Goal: Check status: Check status

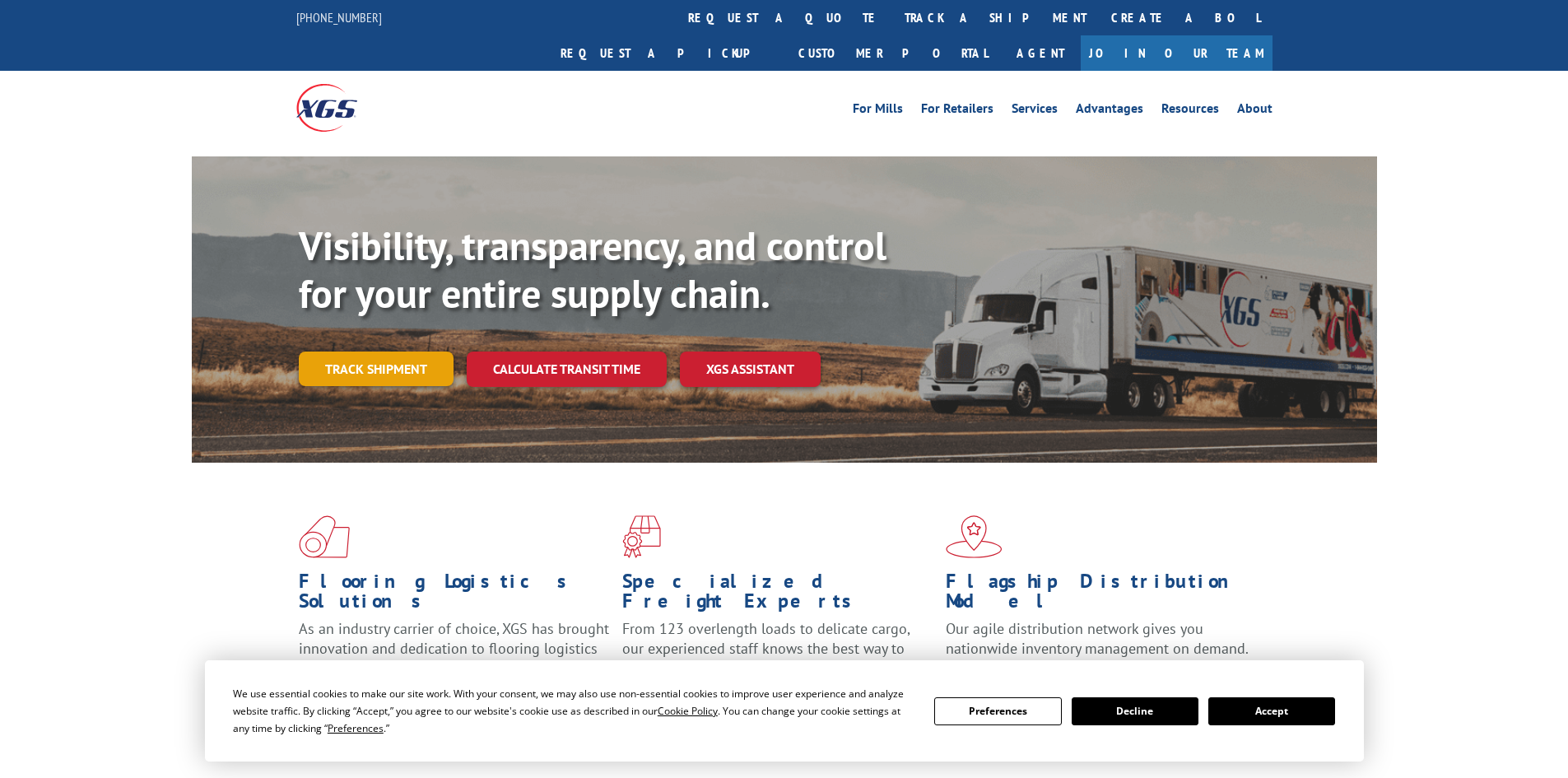
click at [440, 351] on link "Track shipment" at bounding box center [376, 369] width 155 height 35
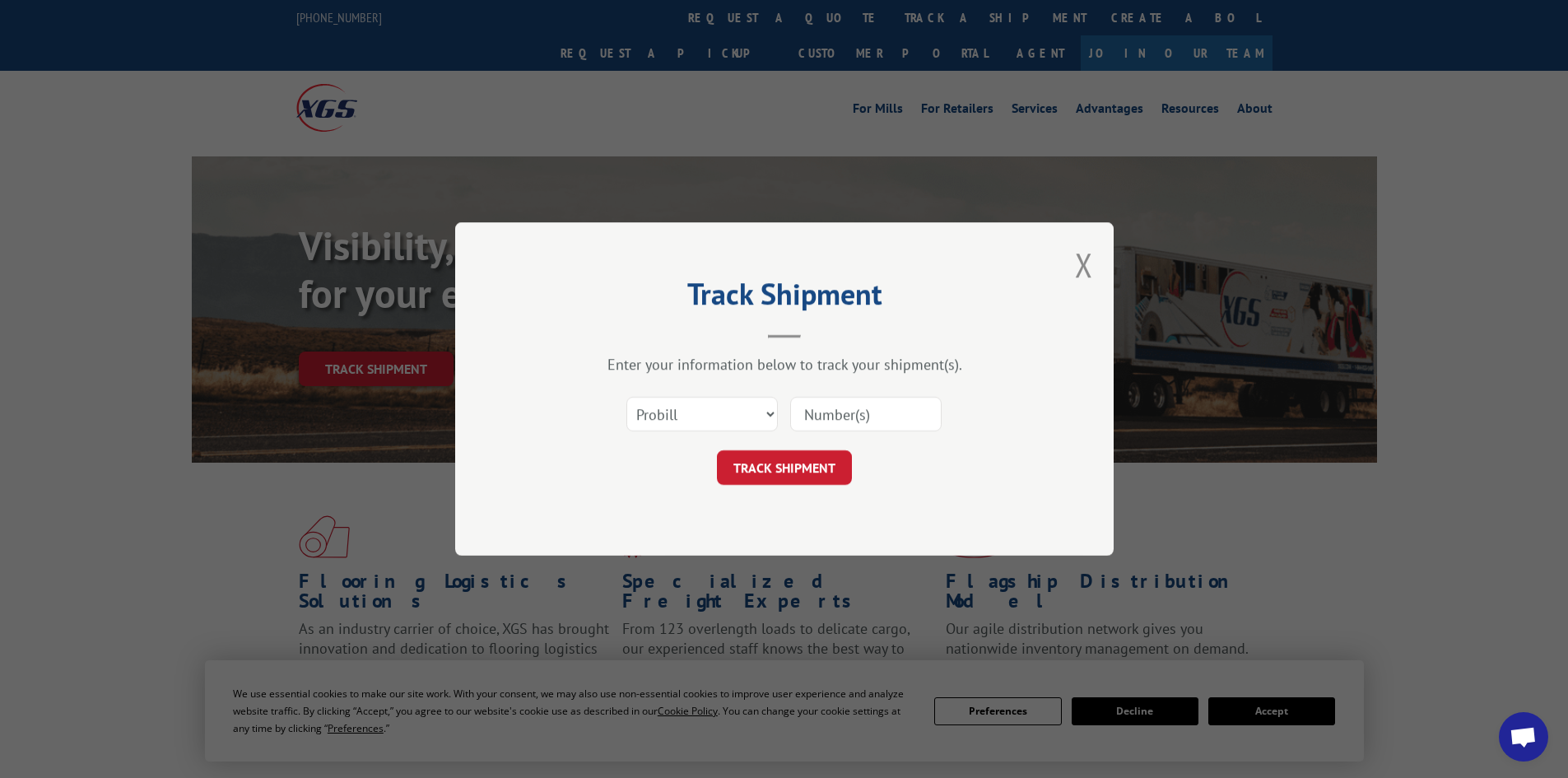
click at [863, 416] on input at bounding box center [866, 414] width 151 height 35
paste input "16999066"
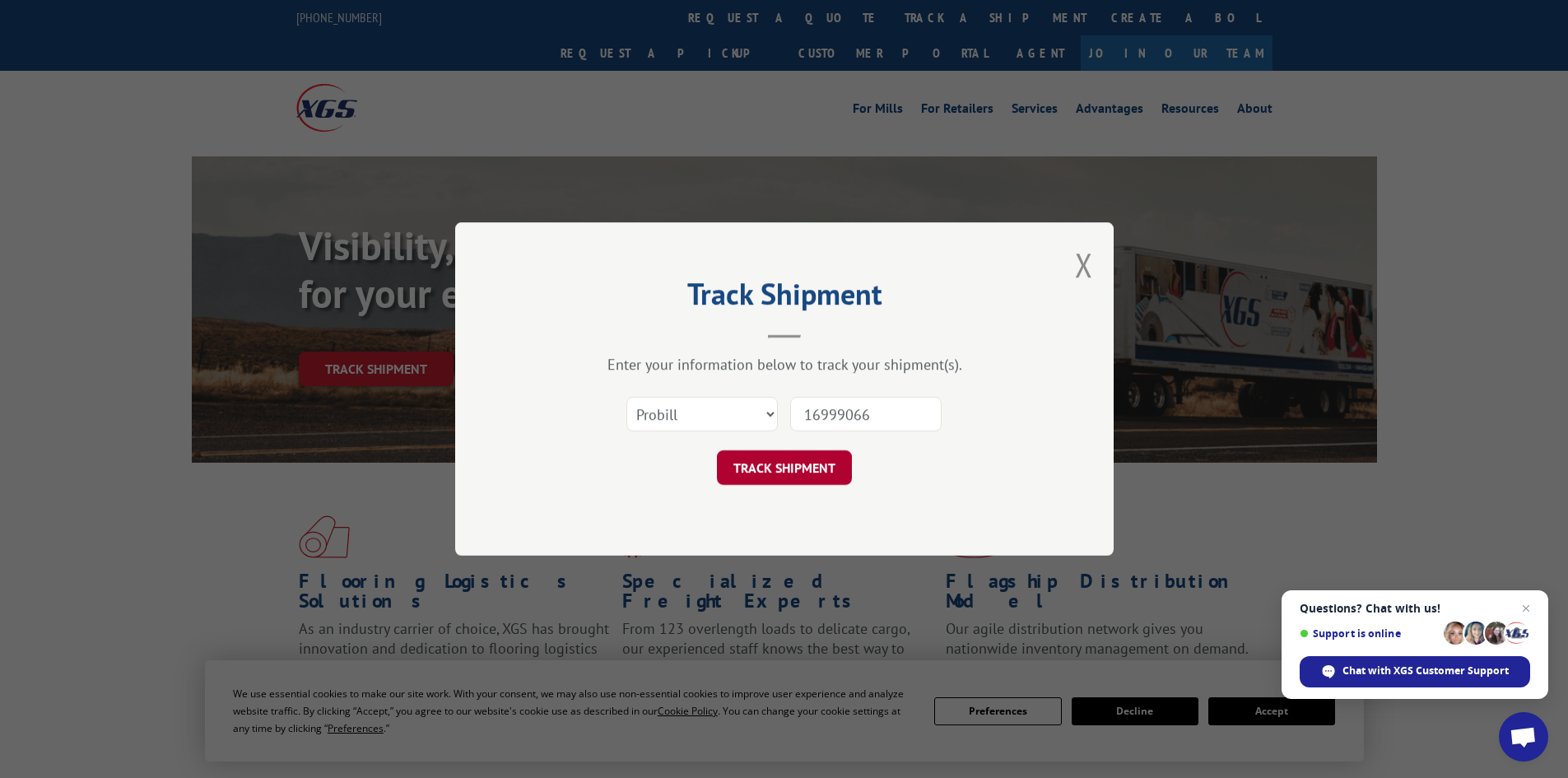
type input "16999066"
click at [803, 454] on button "TRACK SHIPMENT" at bounding box center [785, 468] width 135 height 35
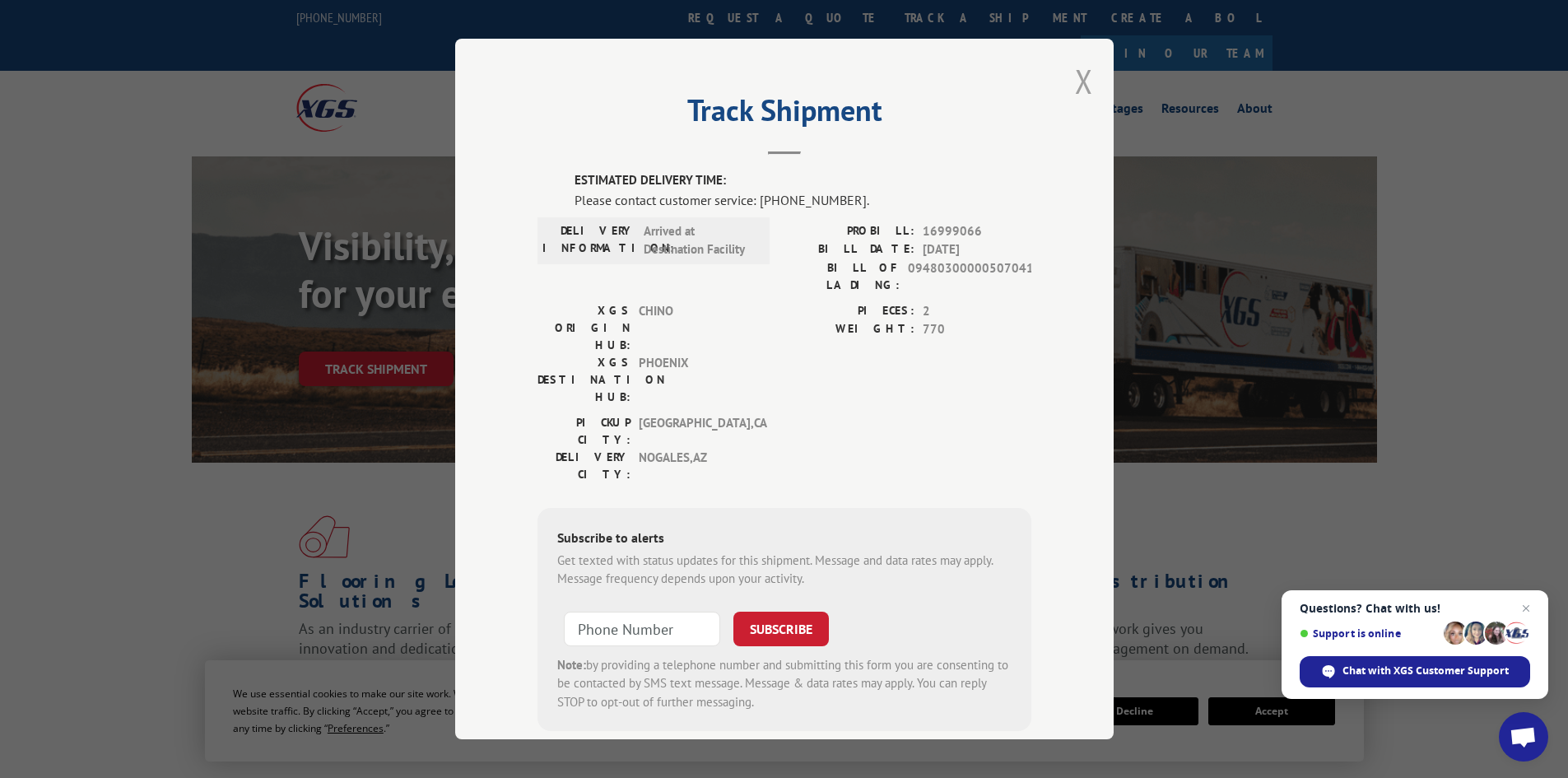
click at [1085, 83] on button "Close modal" at bounding box center [1084, 81] width 18 height 43
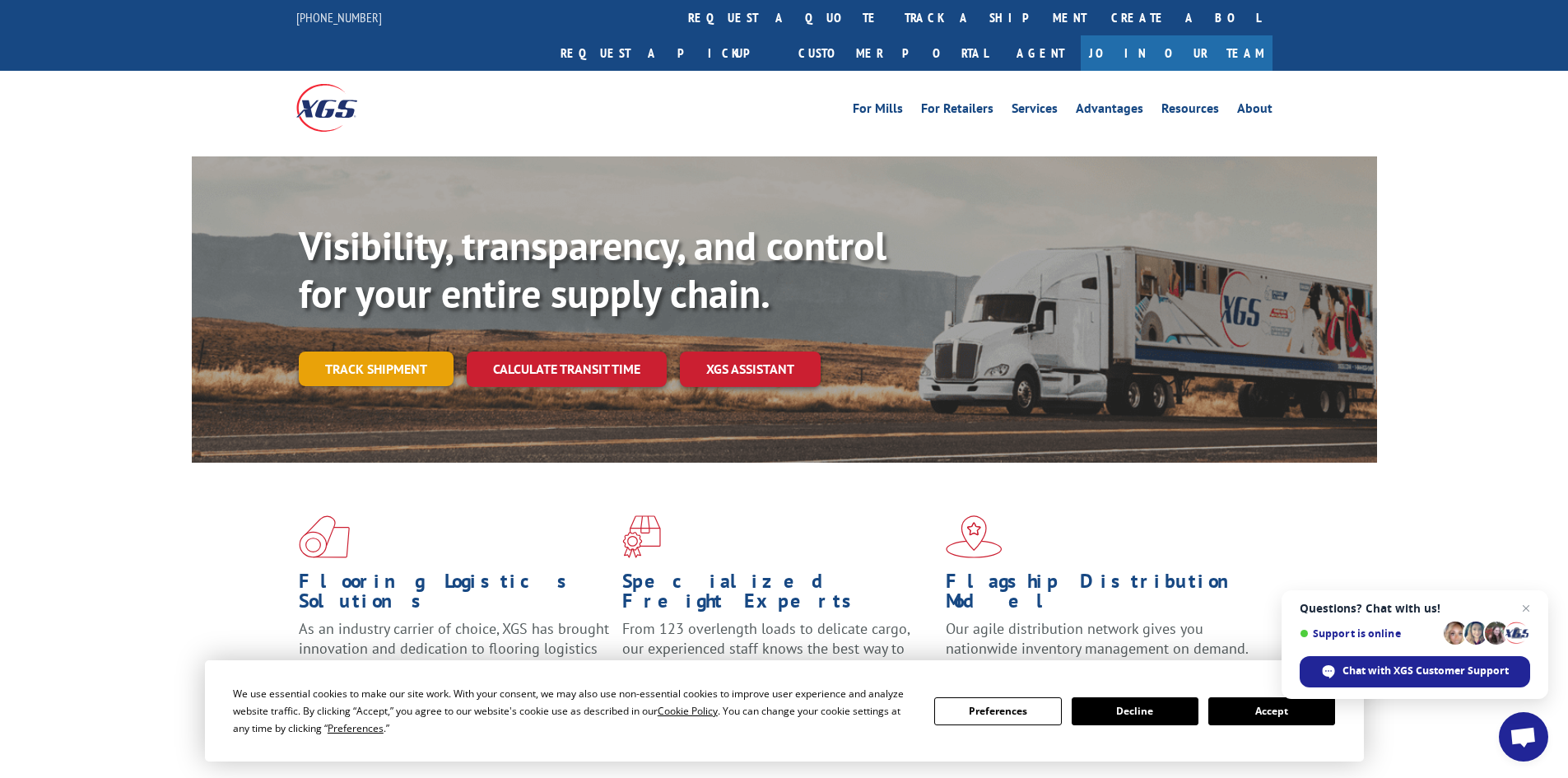
click at [357, 351] on link "Track shipment" at bounding box center [376, 369] width 155 height 35
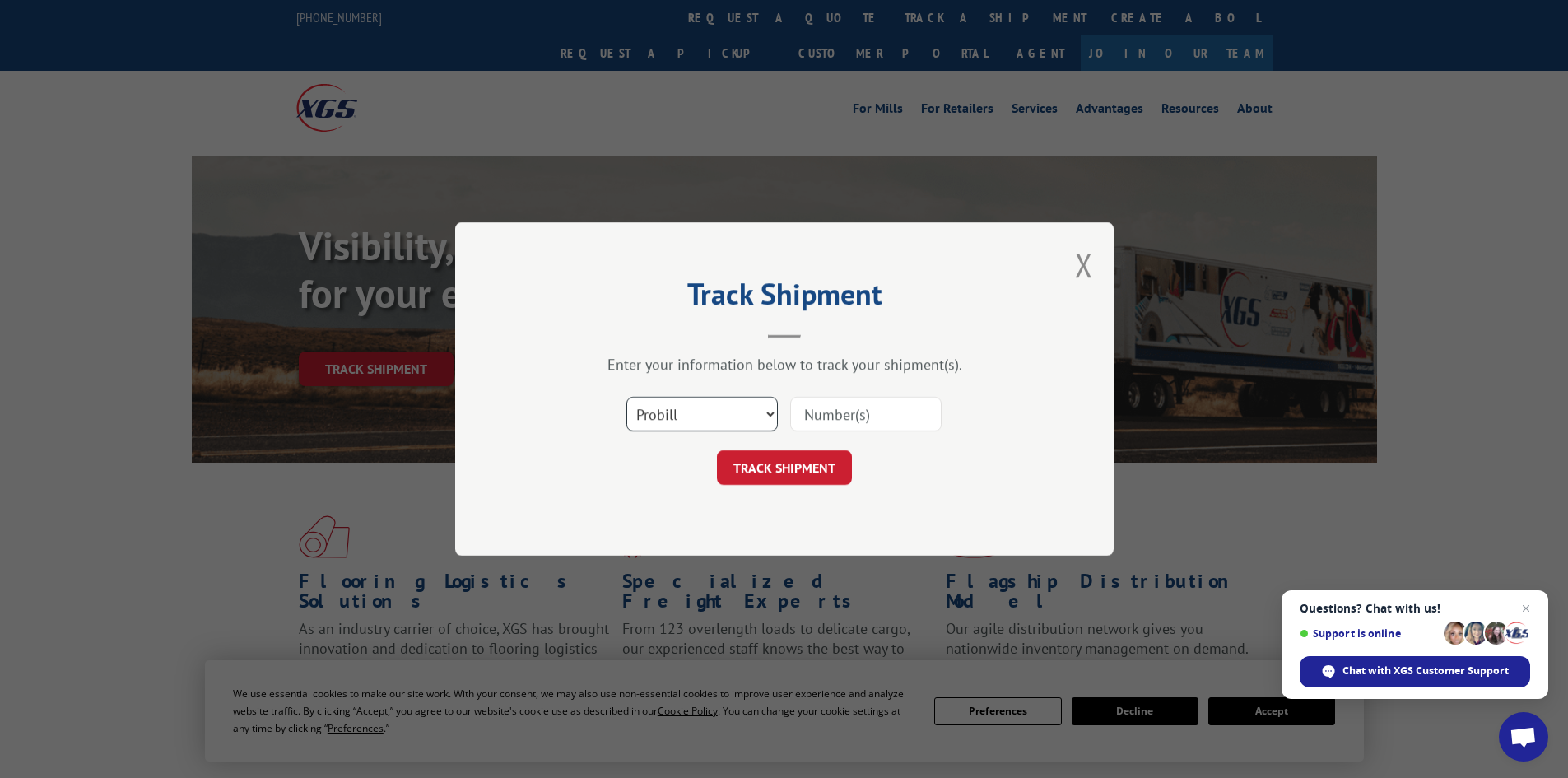
click at [686, 407] on select "Select category... Probill BOL PO" at bounding box center [702, 414] width 151 height 35
select select "po"
click at [627, 397] on select "Select category... Probill BOL PO" at bounding box center [702, 414] width 151 height 35
click at [848, 416] on input at bounding box center [866, 414] width 151 height 35
paste input "88503938"
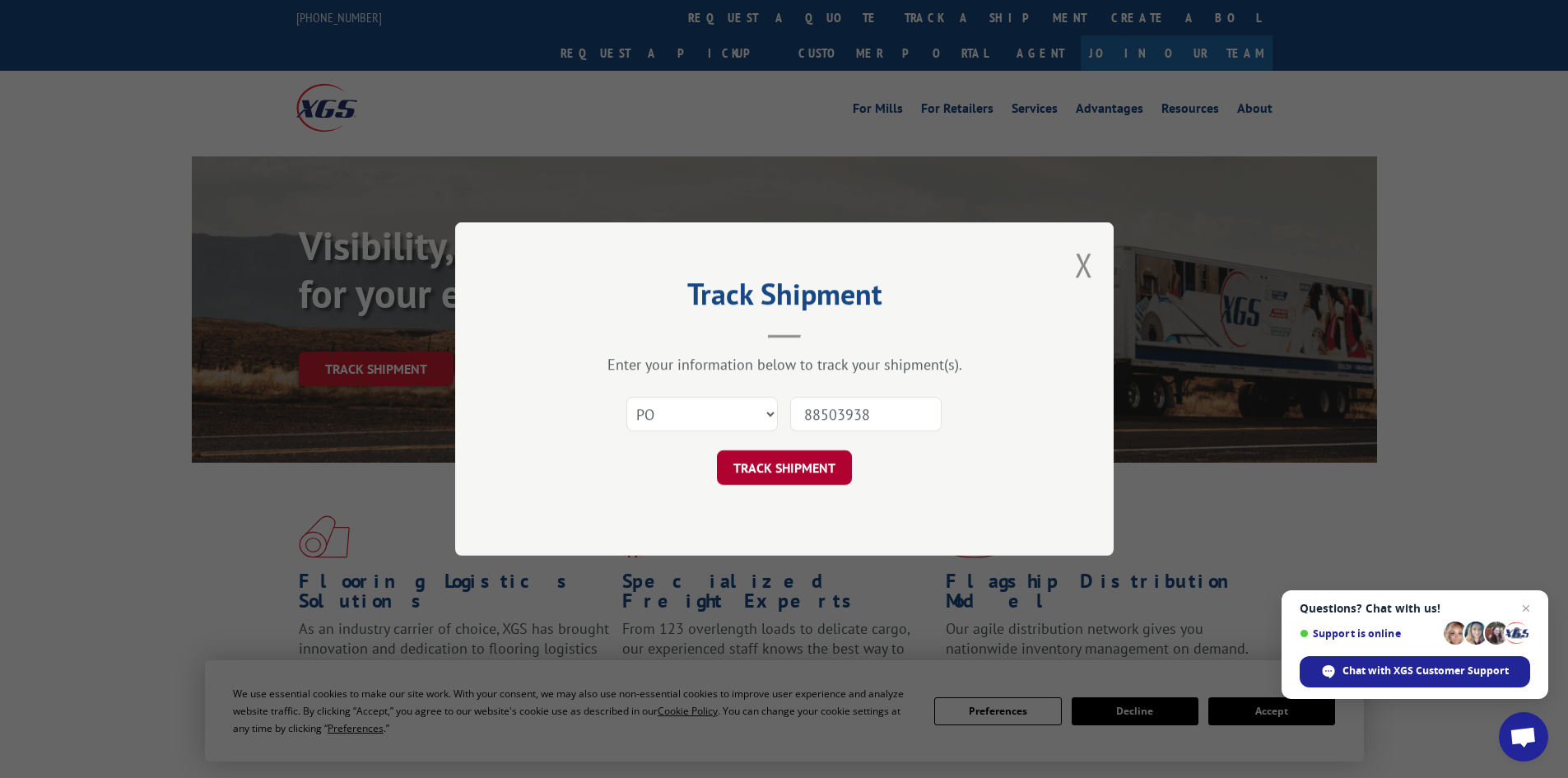
type input "88503938"
